Goal: Information Seeking & Learning: Understand process/instructions

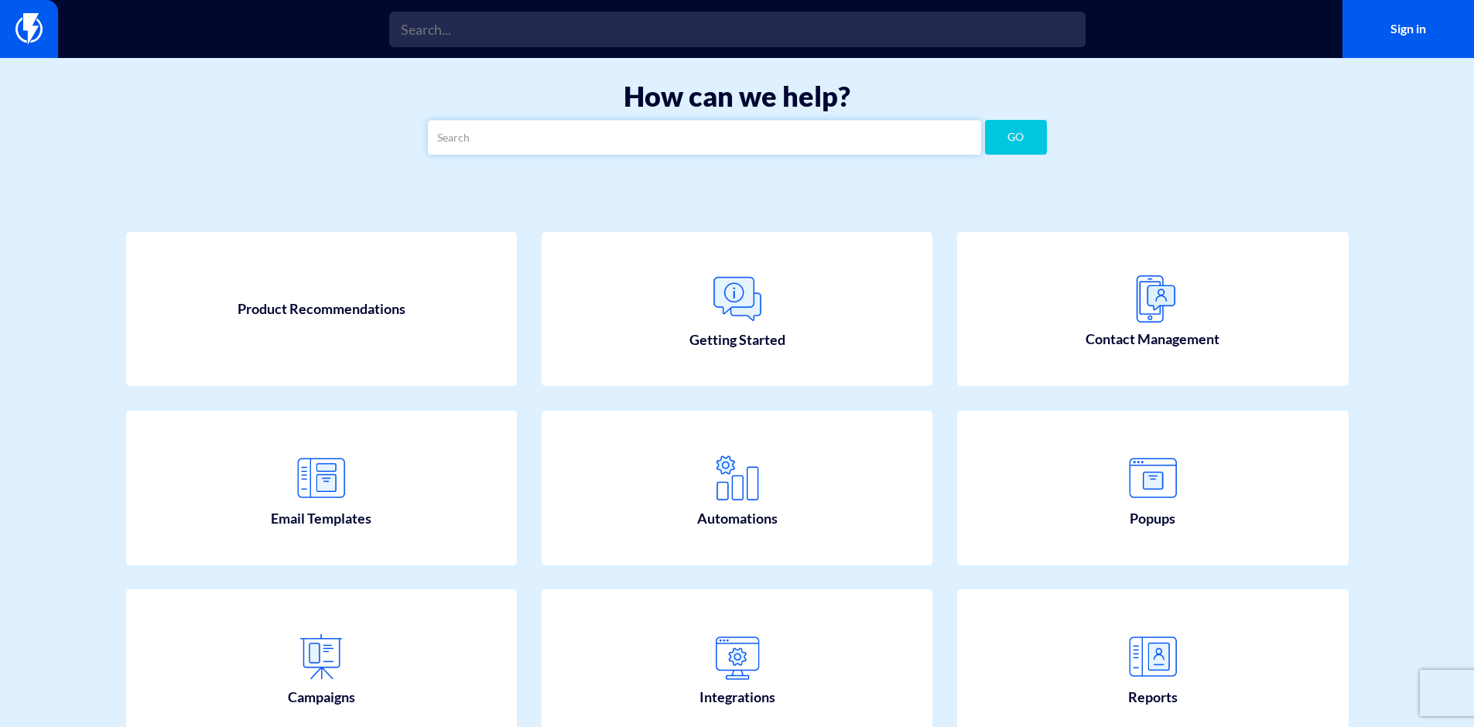
click at [562, 148] on input "text" at bounding box center [704, 137] width 553 height 35
type input "coupon"
click at [985, 120] on button "GO" at bounding box center [1016, 137] width 62 height 35
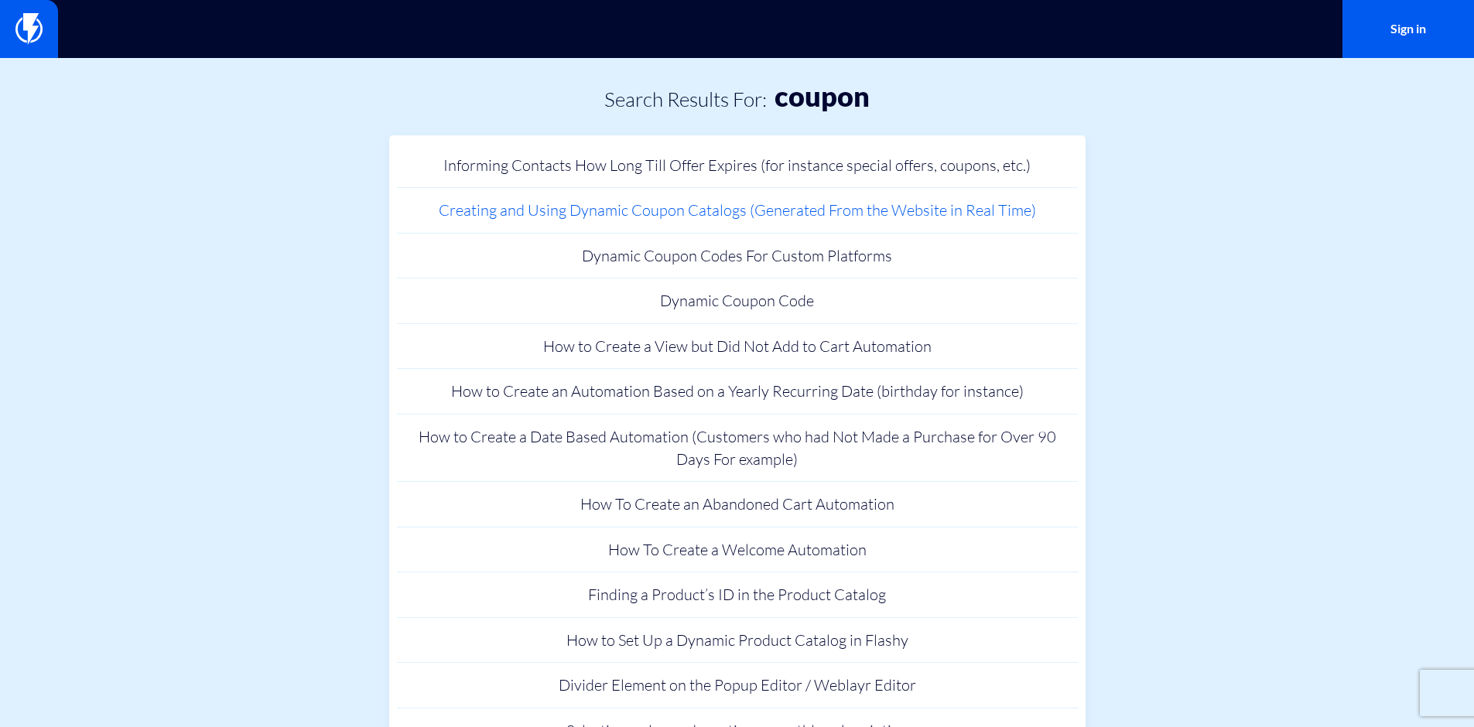
click at [822, 215] on link "Creating and Using Dynamic Coupon Catalogs (Generated From the Website in Real …" at bounding box center [737, 211] width 681 height 46
click at [855, 258] on link "Dynamic Coupon Codes For Custom Platforms" at bounding box center [737, 257] width 681 height 46
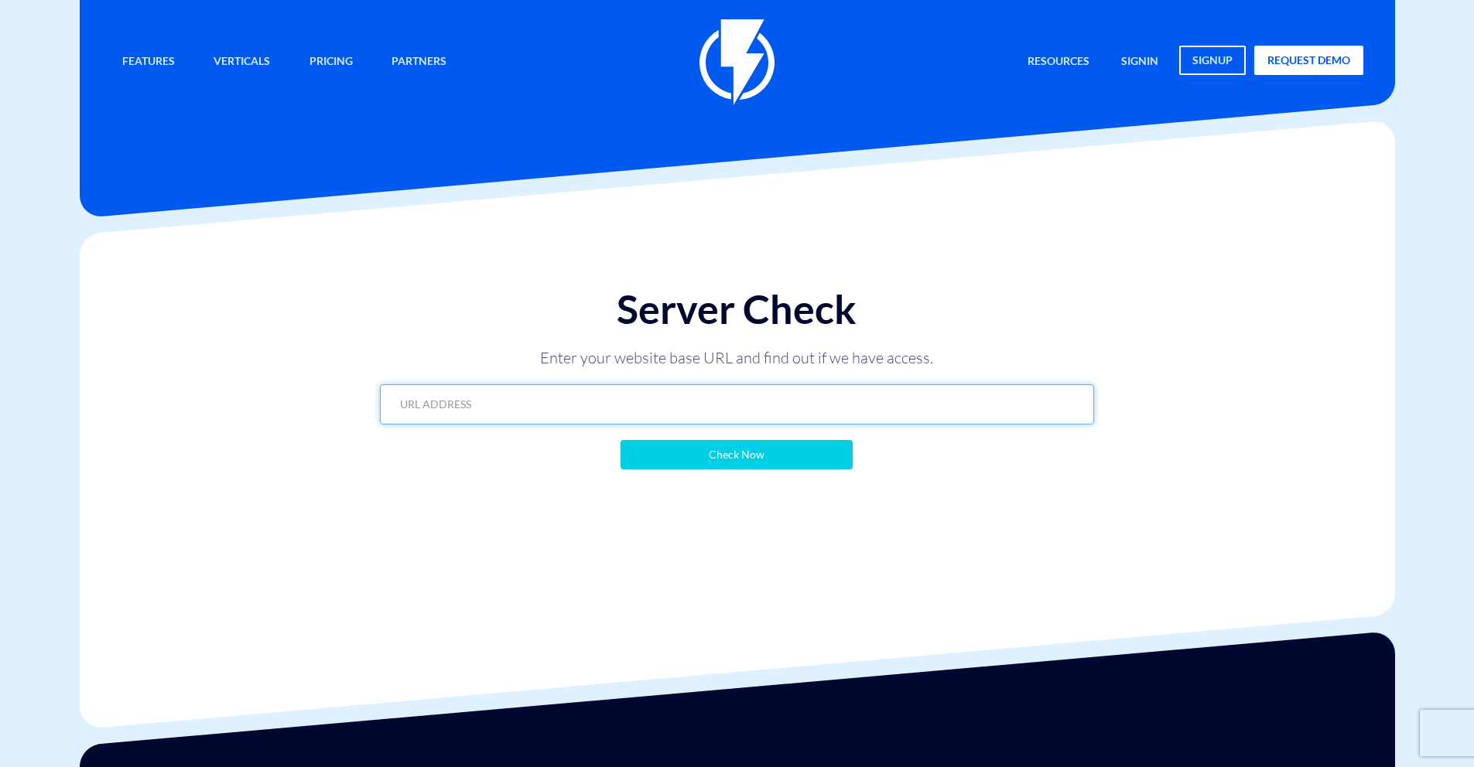
click at [817, 405] on input "text" at bounding box center [737, 405] width 714 height 40
paste input "https://zamsh.shoes/?flashy_export=products&flashy_pagination=true&per_page=100…"
type input "https://zamsh.shoes/?flashy_export=products&flashy_pagination=true&per_page=100…"
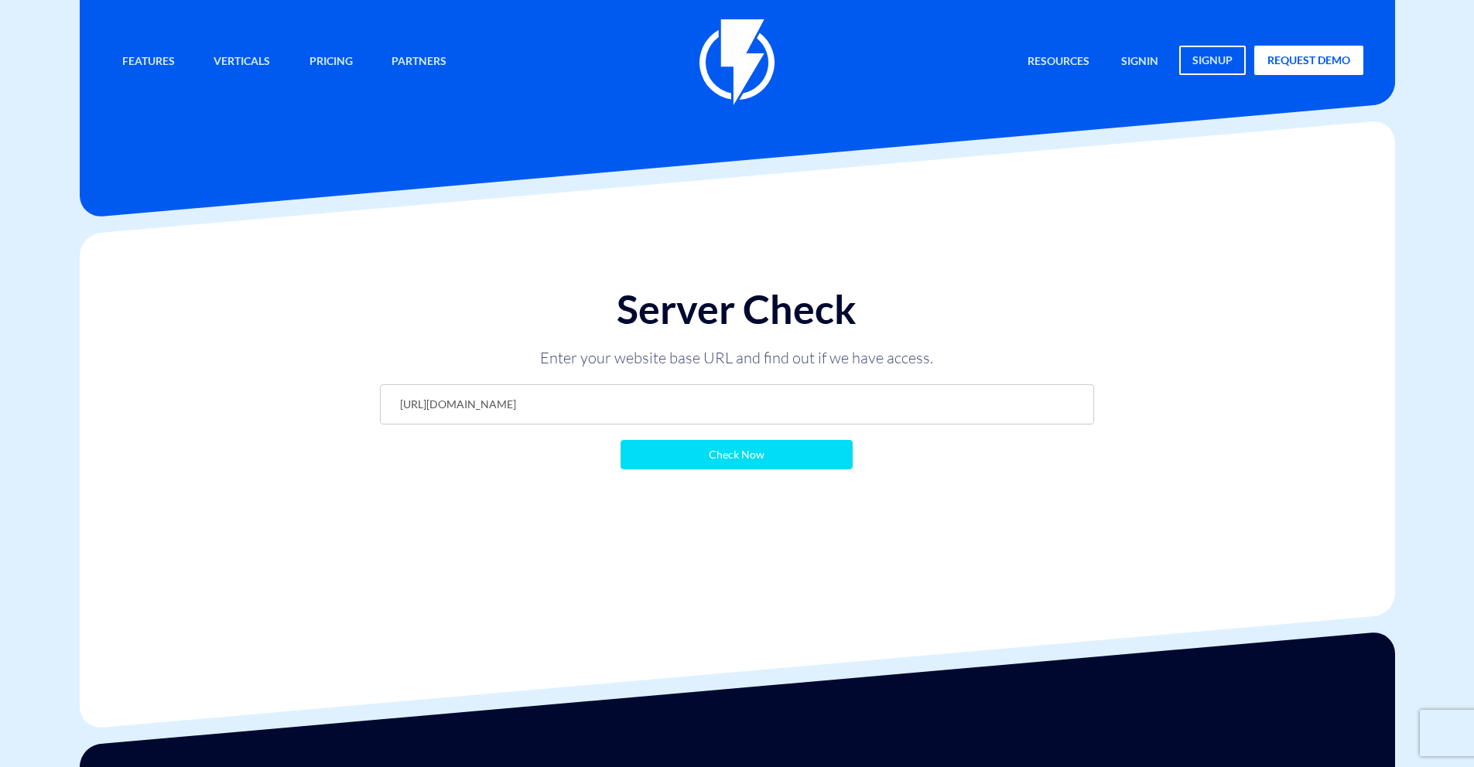
click at [791, 452] on input "Check Now" at bounding box center [736, 454] width 232 height 29
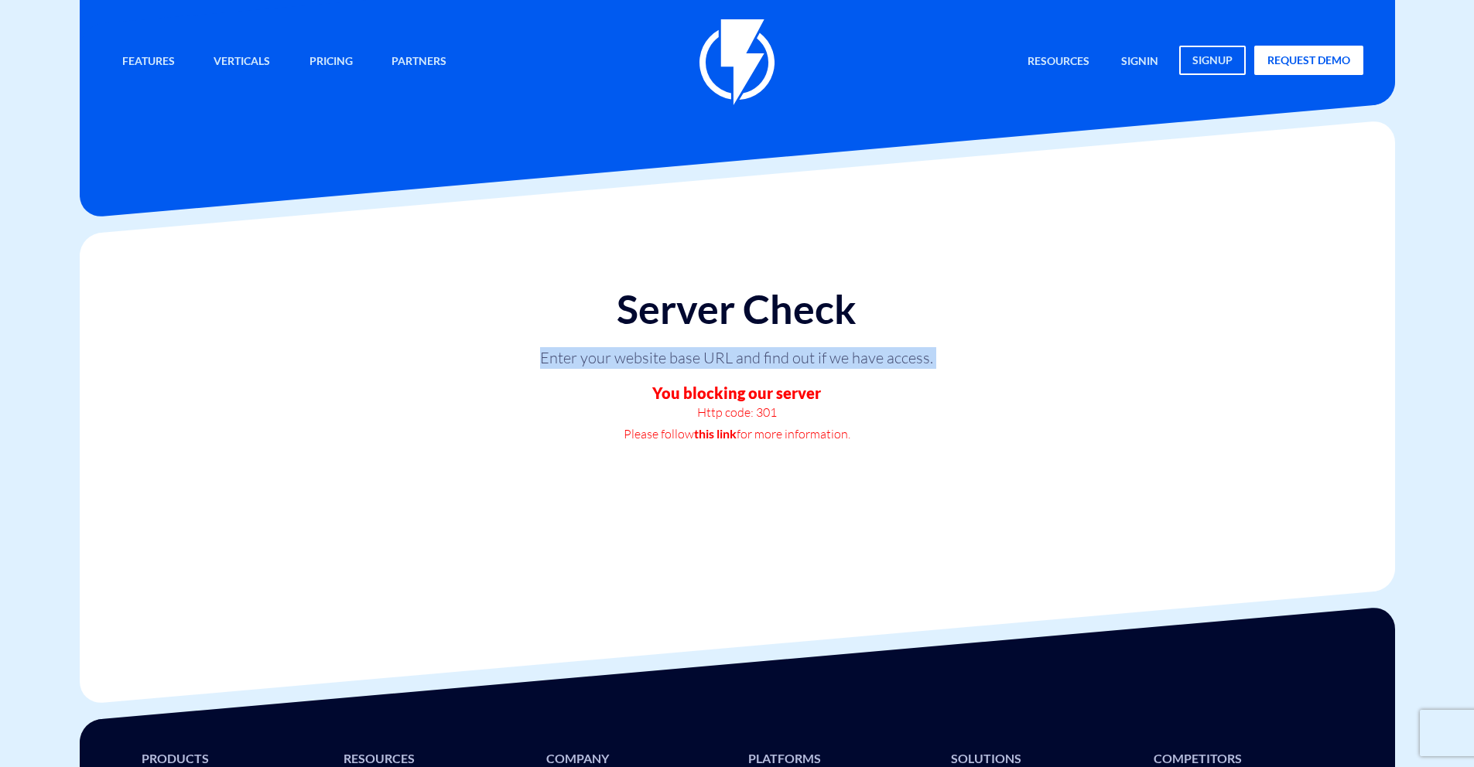
drag, startPoint x: 545, startPoint y: 363, endPoint x: 1017, endPoint y: 380, distance: 473.0
click at [1017, 380] on div "Server Check Enter your website base URL and find out if we have access. You bl…" at bounding box center [736, 366] width 745 height 188
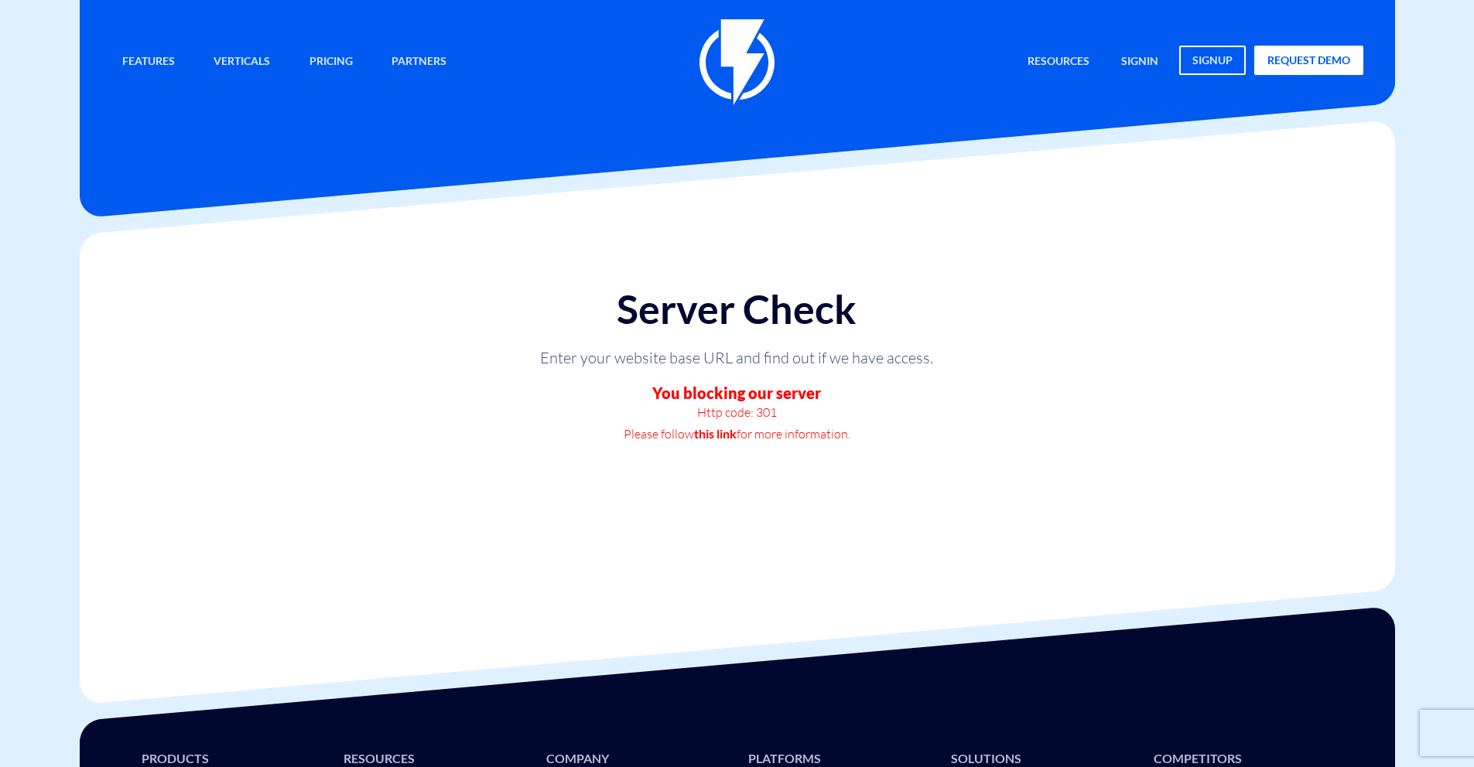
click at [1099, 394] on div "Server Check Enter your website base URL and find out if we have access. You bl…" at bounding box center [736, 366] width 745 height 188
click at [984, 435] on div "Server Check Enter your website base URL and find out if we have access. You bl…" at bounding box center [736, 366] width 745 height 188
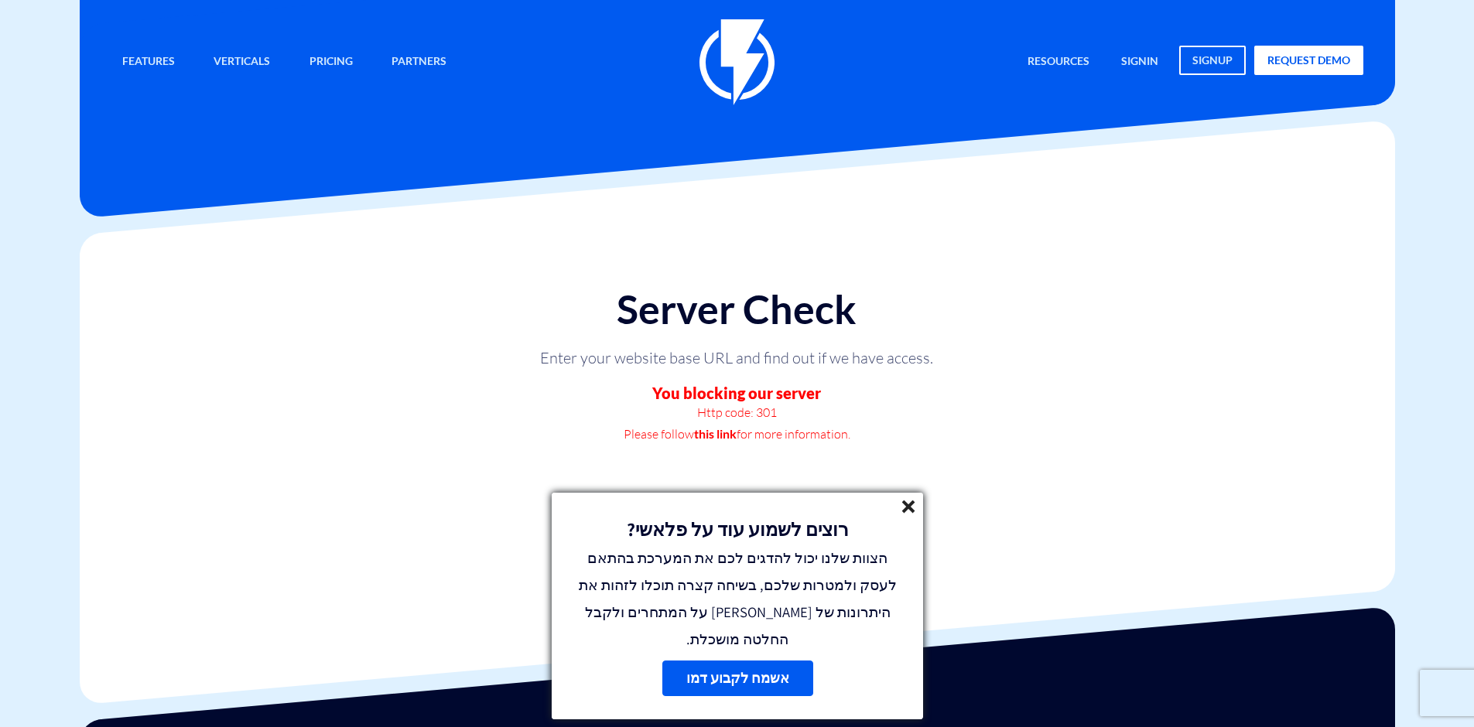
click at [730, 439] on link "this link" at bounding box center [715, 434] width 43 height 22
